Goal: Task Accomplishment & Management: Complete application form

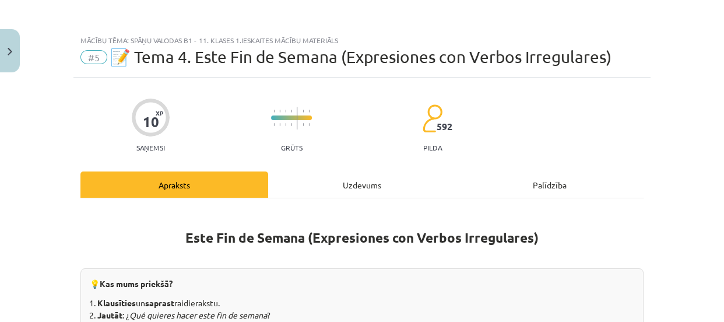
scroll to position [956, 0]
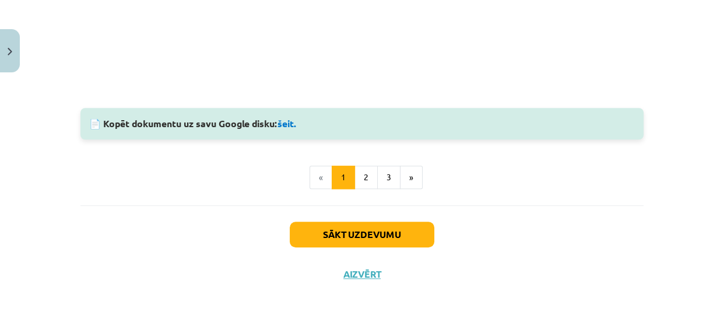
click at [540, 166] on ul "« 1 2 3 »" at bounding box center [361, 177] width 563 height 23
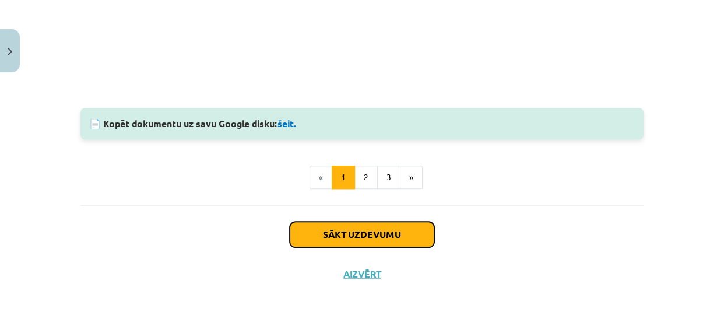
click at [331, 229] on button "Sākt uzdevumu" at bounding box center [362, 235] width 145 height 26
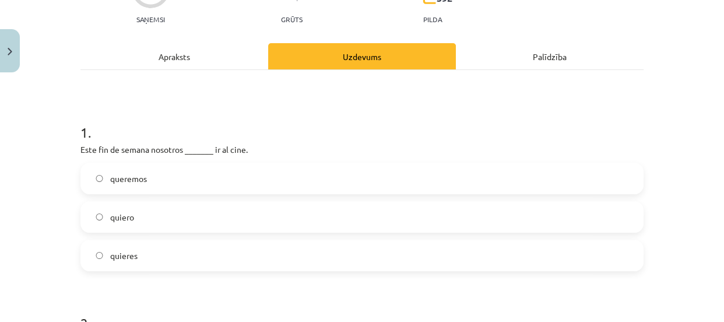
scroll to position [129, 0]
click at [222, 177] on label "queremos" at bounding box center [362, 177] width 561 height 29
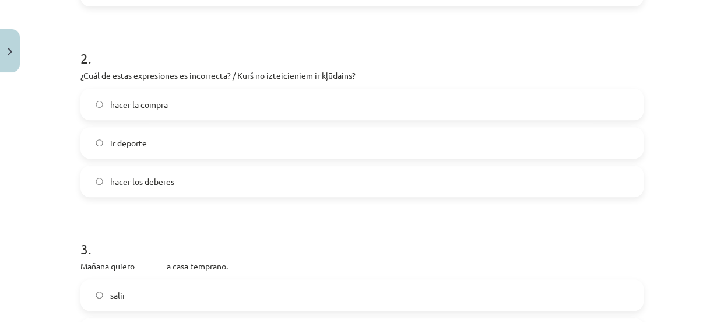
scroll to position [388, 0]
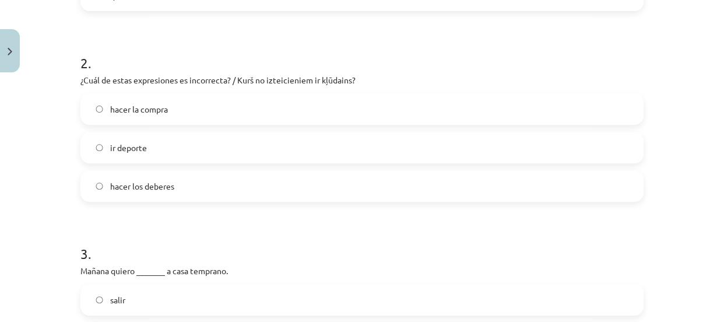
click at [224, 145] on label "ir deporte" at bounding box center [362, 147] width 561 height 29
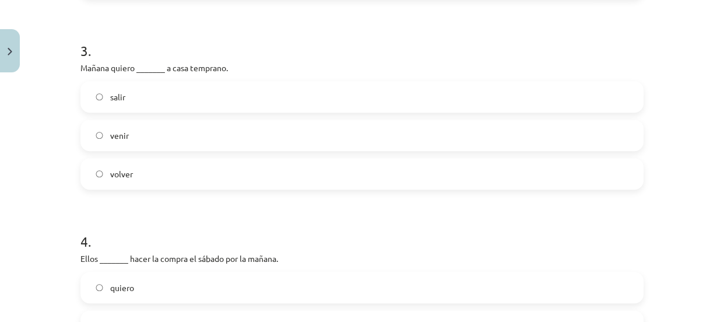
scroll to position [595, 0]
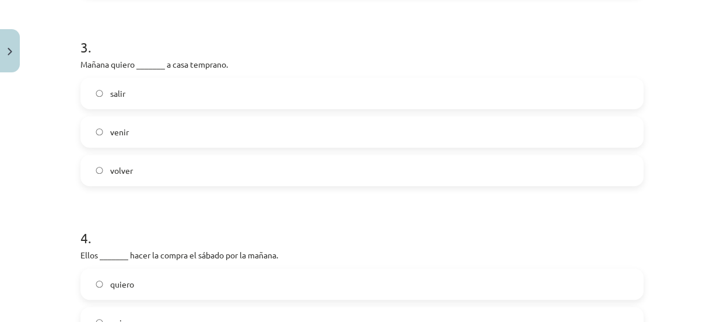
click at [8, 130] on div "Mācību tēma: Spāņu valodas b1 - 11. klases 1.ieskaites mācību materiāls #5 📝 Te…" at bounding box center [362, 161] width 724 height 322
click at [124, 174] on span "volver" at bounding box center [121, 170] width 23 height 12
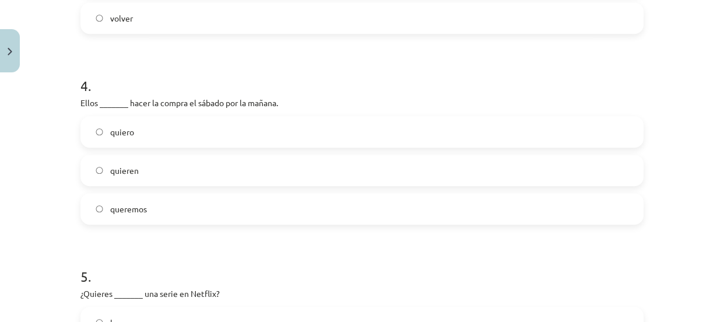
scroll to position [747, 0]
click at [135, 162] on label "quieren" at bounding box center [362, 169] width 561 height 29
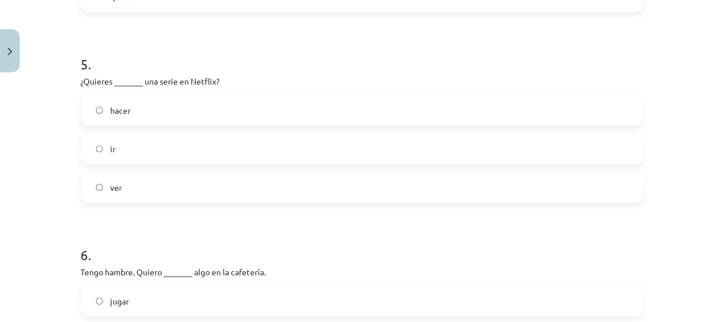
scroll to position [953, 0]
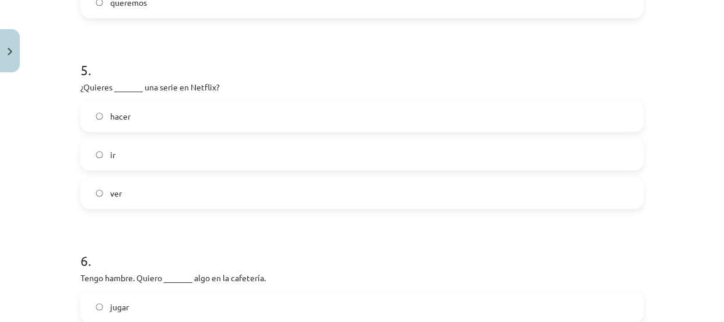
click at [105, 198] on label "ver" at bounding box center [362, 192] width 561 height 29
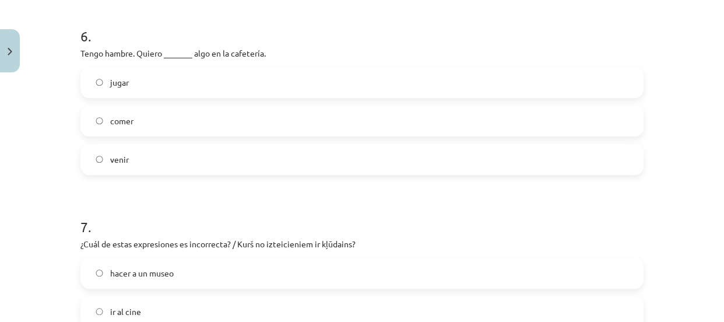
scroll to position [1183, 0]
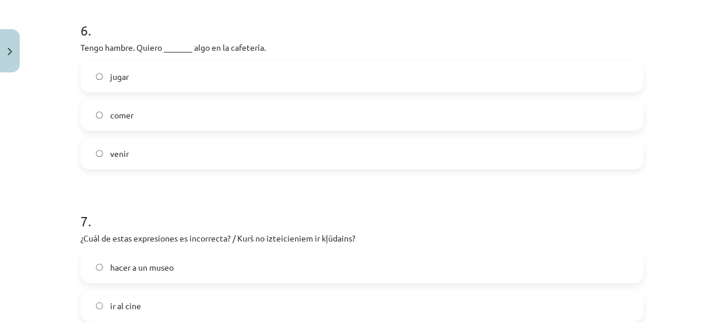
click at [130, 123] on label "comer" at bounding box center [362, 114] width 561 height 29
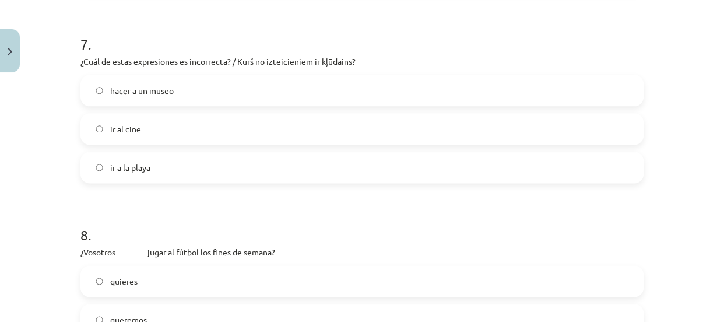
scroll to position [1365, 0]
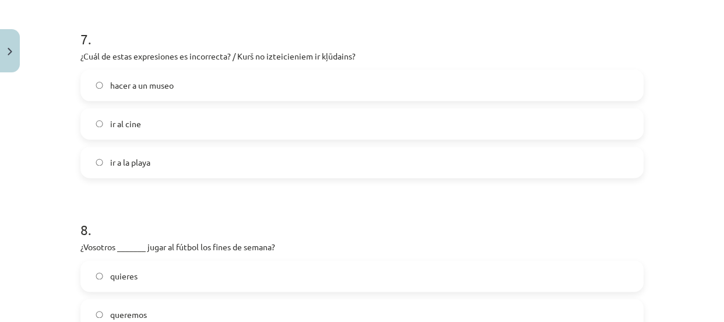
click at [121, 89] on span "hacer a un museo" at bounding box center [142, 85] width 64 height 12
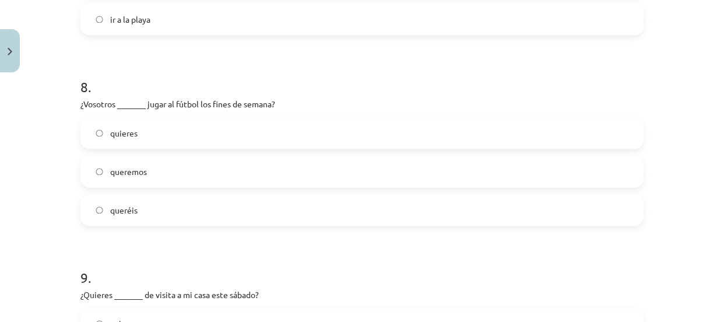
scroll to position [1507, 0]
click at [123, 210] on span "queréis" at bounding box center [123, 211] width 27 height 12
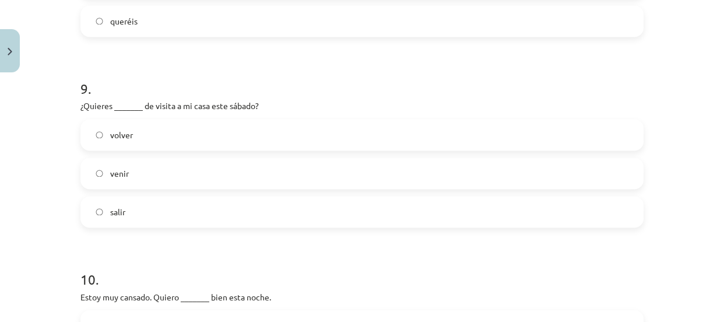
scroll to position [1713, 0]
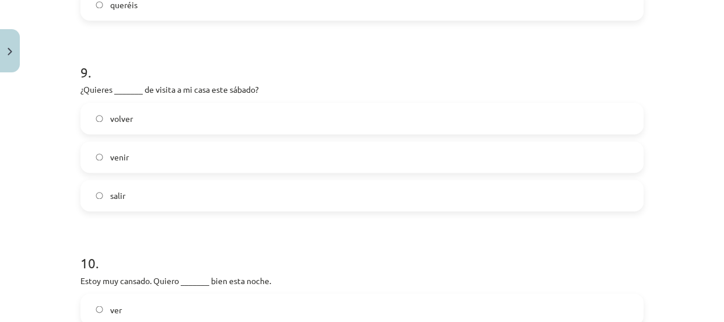
click at [148, 155] on label "venir" at bounding box center [362, 156] width 561 height 29
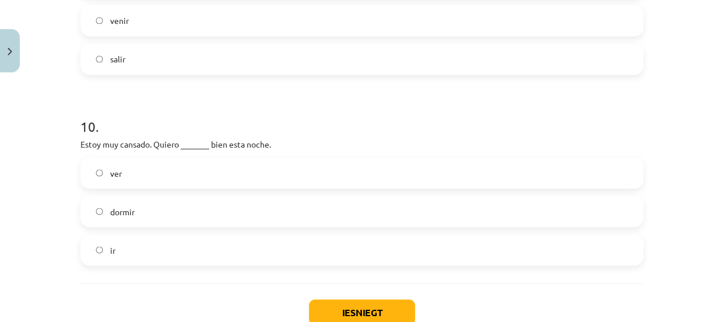
scroll to position [1860, 0]
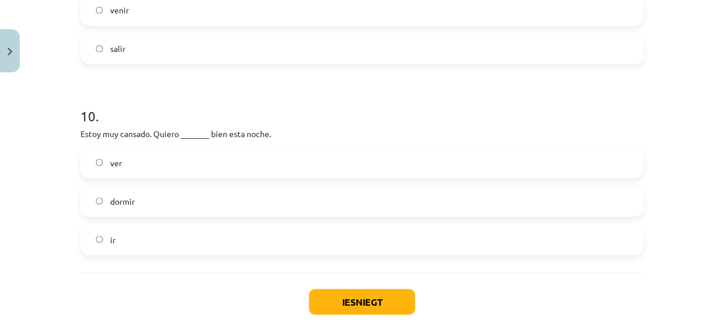
click at [139, 203] on label "dormir" at bounding box center [362, 200] width 561 height 29
click at [396, 305] on button "Iesniegt" at bounding box center [362, 302] width 106 height 26
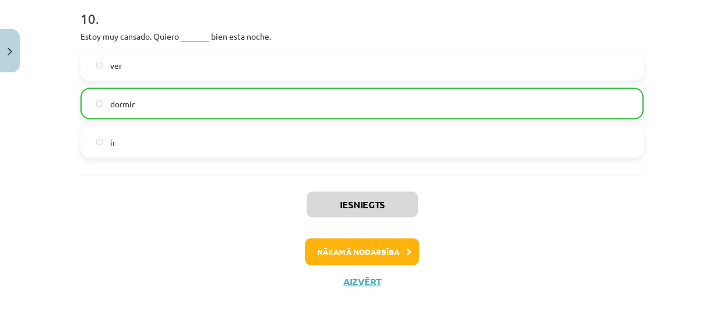
scroll to position [1965, 0]
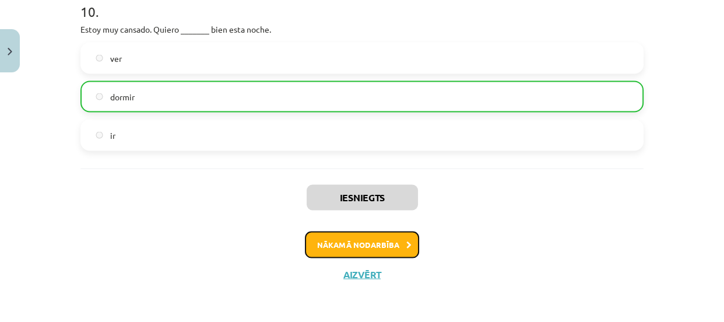
click at [390, 245] on button "Nākamā nodarbība" at bounding box center [362, 244] width 114 height 27
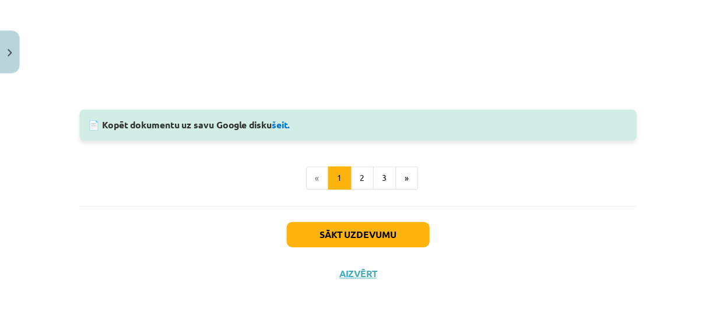
scroll to position [1274, 0]
click at [356, 271] on button "Aizvērt" at bounding box center [362, 274] width 44 height 12
click at [356, 269] on div "Mācību tēma: Spāņu valodas b1 - 11. klases 1.ieskaites mācību materiāls #6 📝 Te…" at bounding box center [362, 161] width 724 height 322
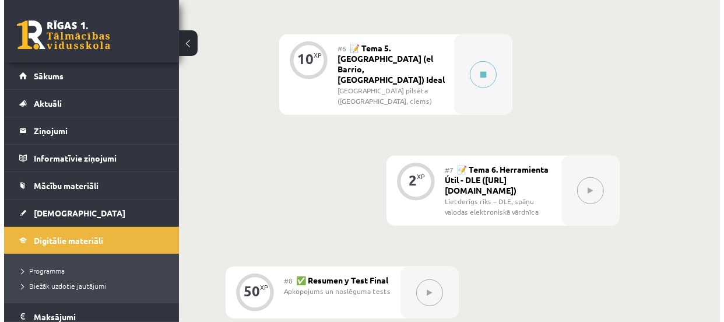
scroll to position [906, 0]
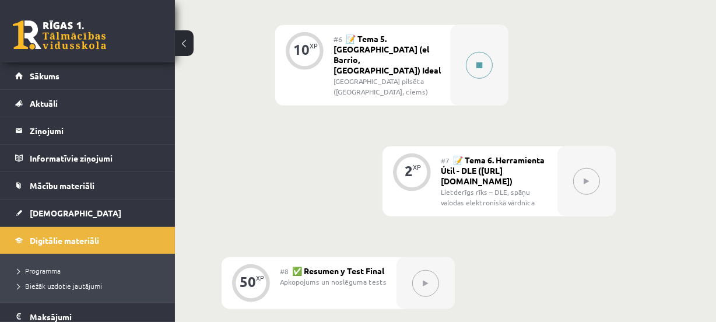
click at [478, 62] on icon at bounding box center [479, 65] width 6 height 7
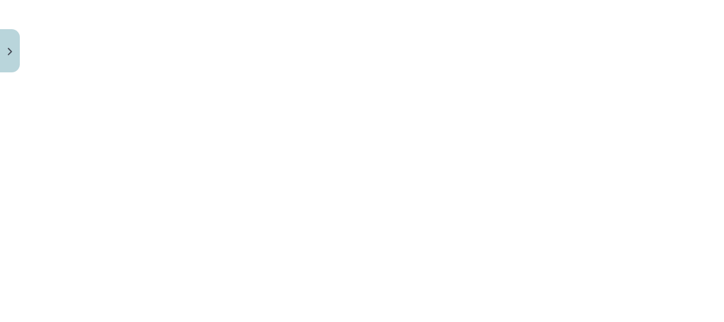
scroll to position [683, 0]
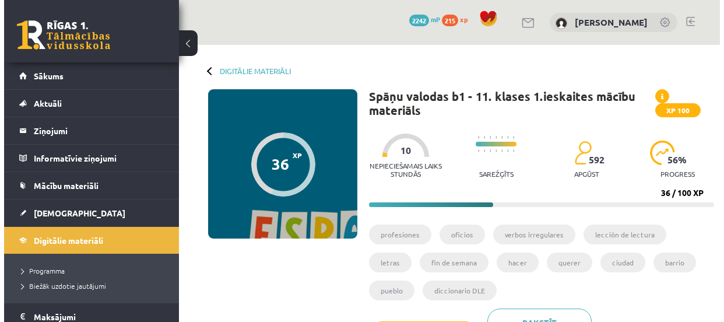
scroll to position [906, 0]
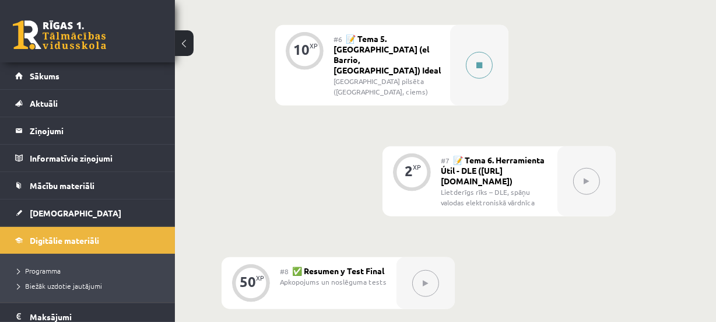
click at [480, 62] on icon at bounding box center [479, 65] width 6 height 7
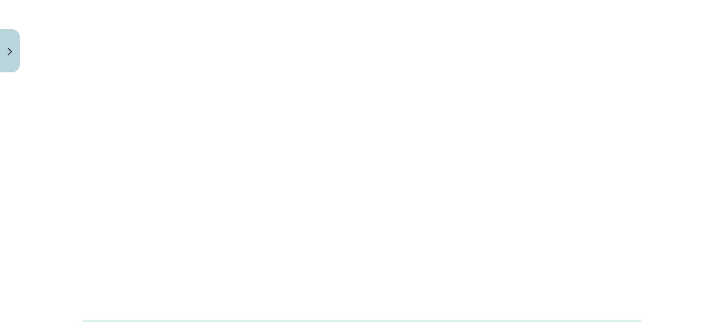
scroll to position [1066, 0]
